Goal: Navigation & Orientation: Find specific page/section

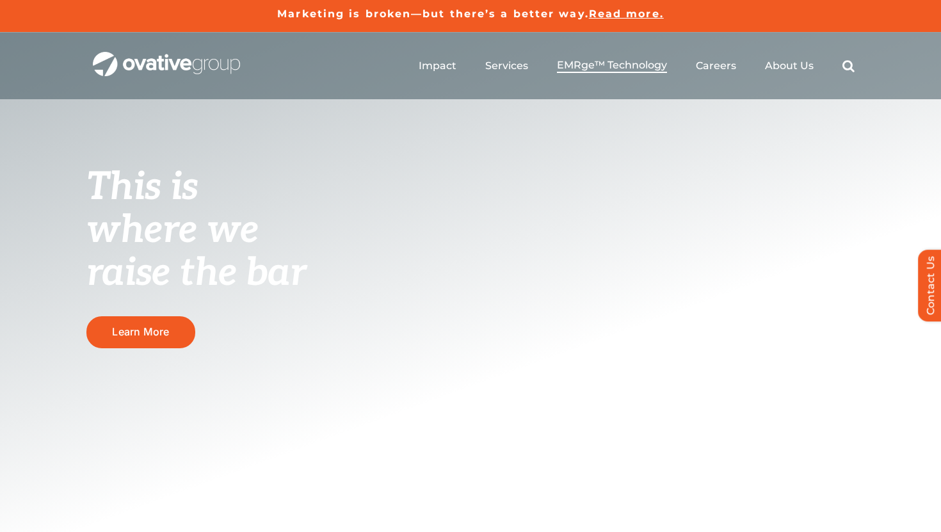
click at [580, 66] on span "EMRge™ Technology" at bounding box center [612, 65] width 110 height 13
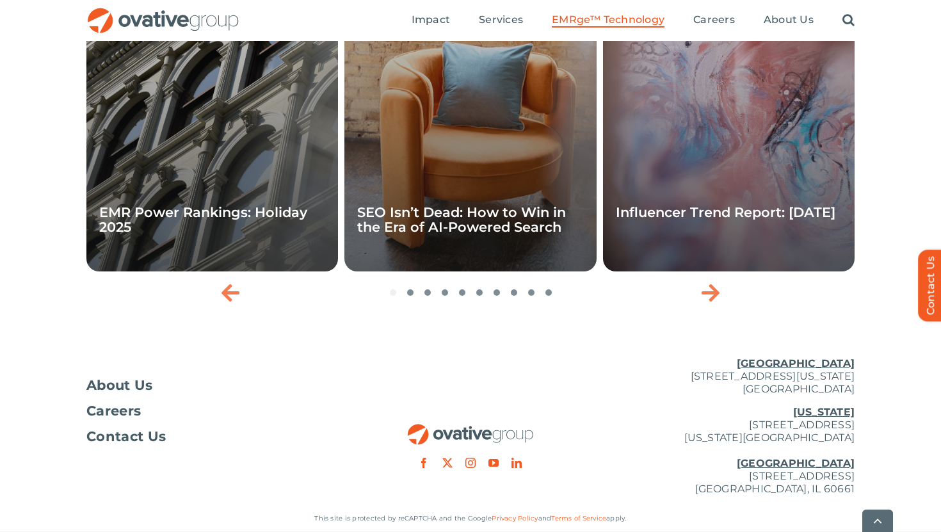
scroll to position [4348, 0]
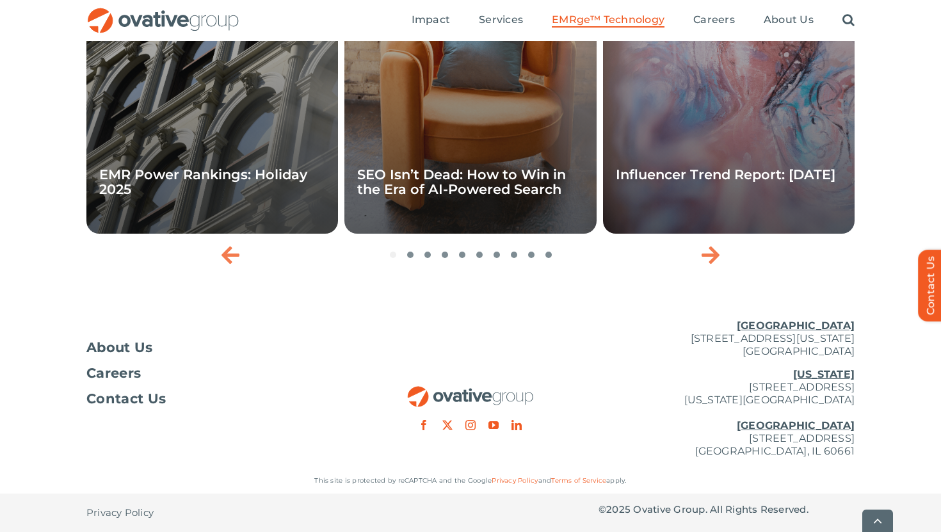
click at [763, 22] on ul "Impact Expert Insights Case Studies Awards & Press Services Media Measurement C…" at bounding box center [633, 20] width 443 height 41
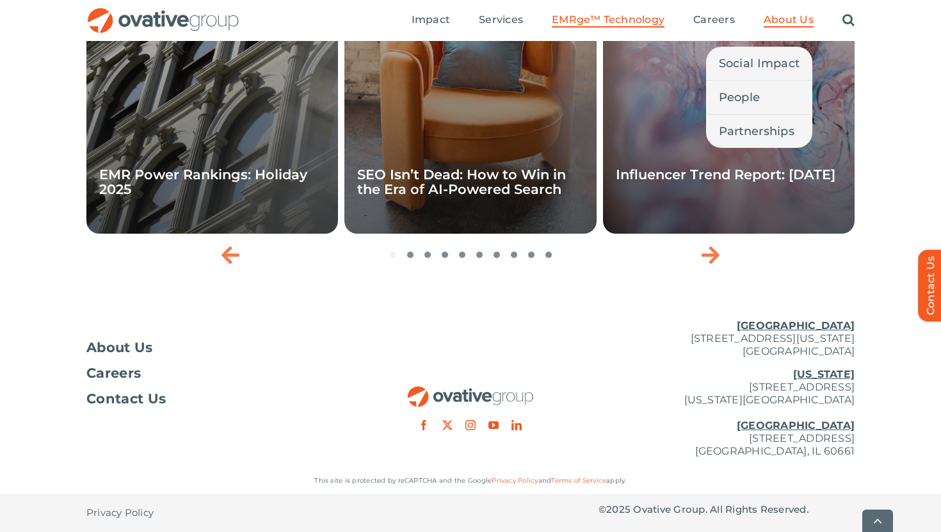
click at [772, 22] on span "About Us" at bounding box center [789, 19] width 50 height 13
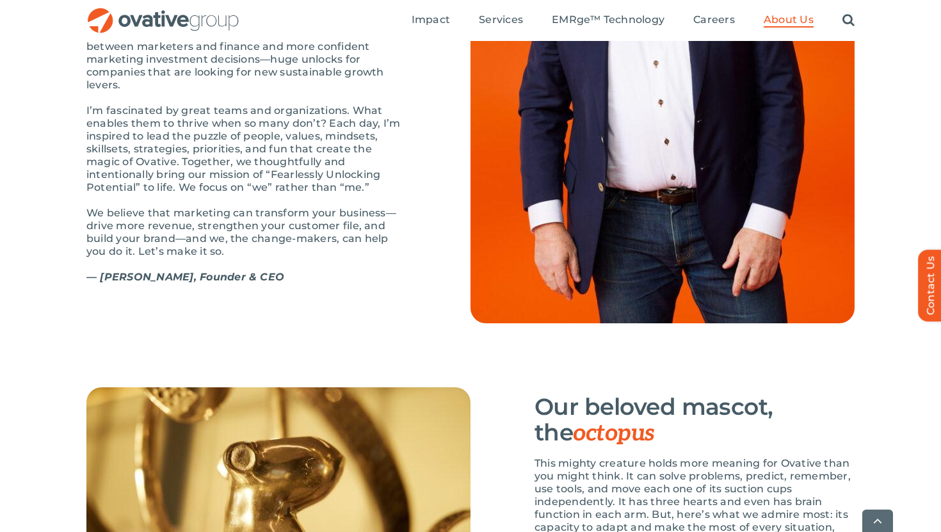
scroll to position [1595, 0]
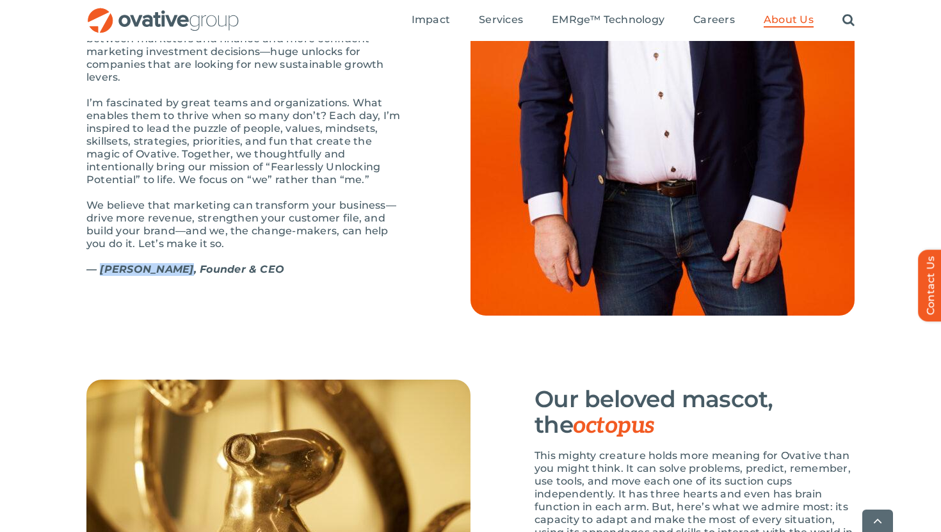
drag, startPoint x: 102, startPoint y: 297, endPoint x: 176, endPoint y: 299, distance: 73.7
click at [176, 275] on strong "— Dale Nitschke, Founder & CEO" at bounding box center [185, 269] width 198 height 12
copy strong "Dale Nitschke"
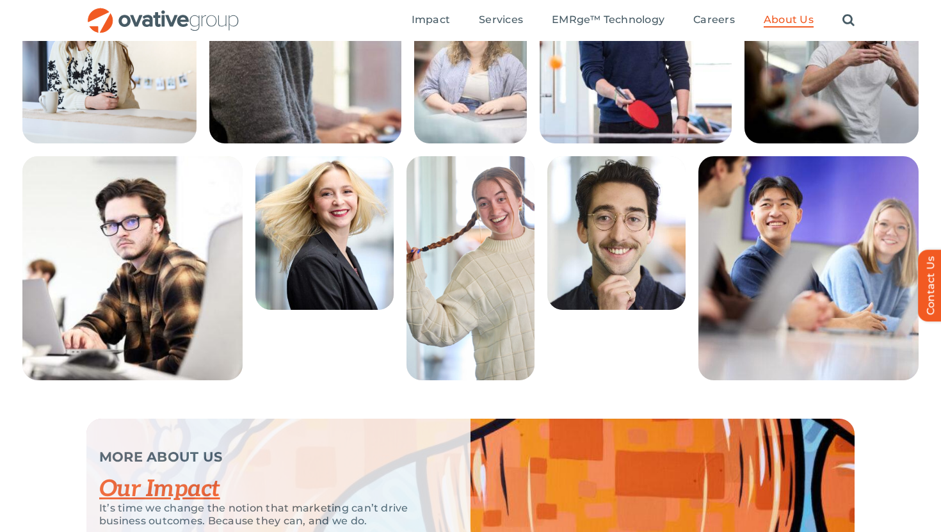
scroll to position [2762, 0]
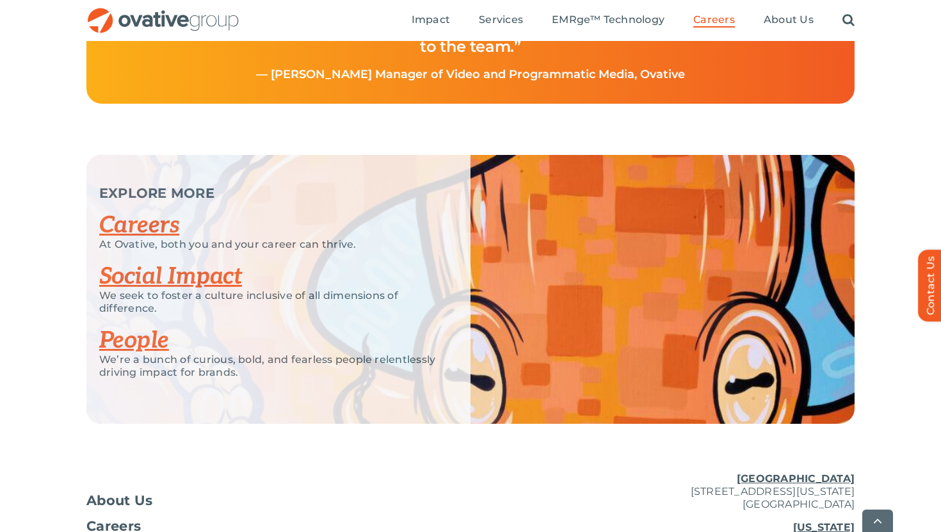
scroll to position [3237, 0]
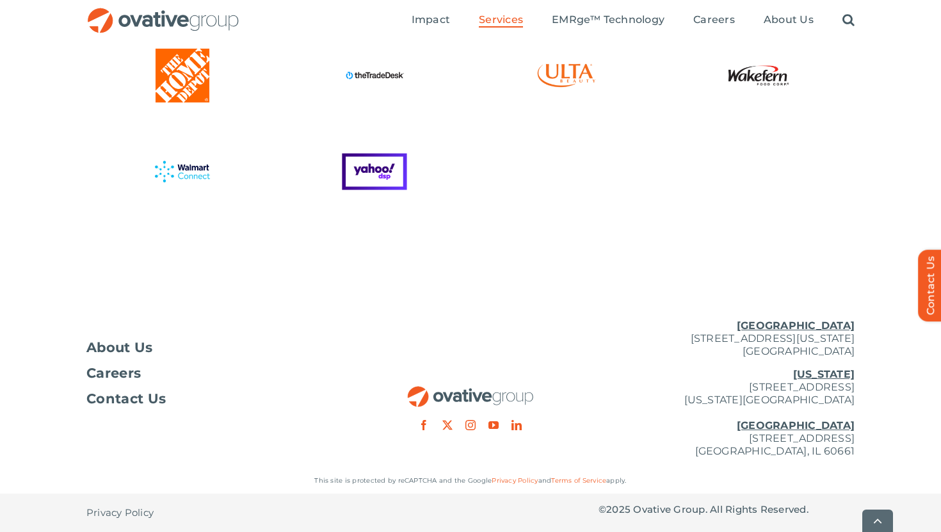
scroll to position [3529, 0]
